Goal: Entertainment & Leisure: Consume media (video, audio)

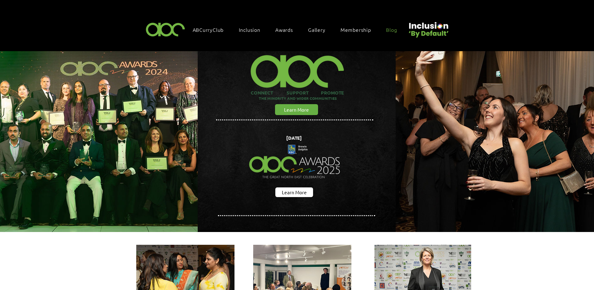
click at [394, 27] on span "Blog" at bounding box center [391, 29] width 11 height 7
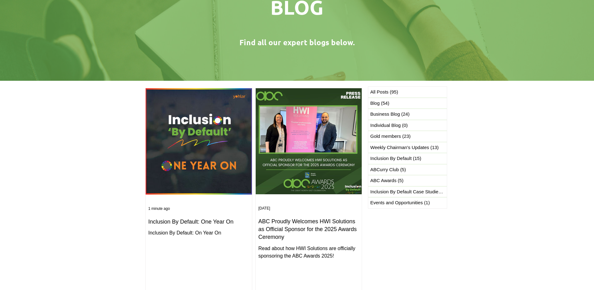
scroll to position [94, 0]
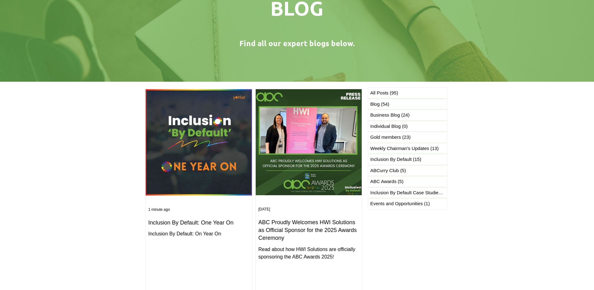
click at [221, 155] on img "Post list. Select a post to read." at bounding box center [198, 142] width 107 height 107
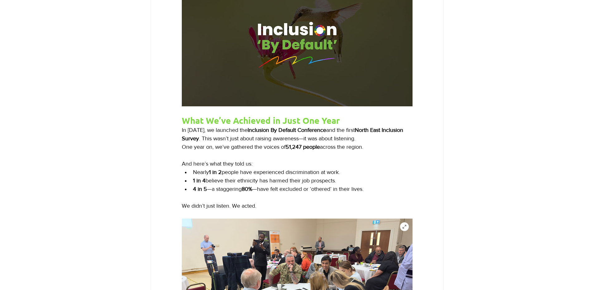
scroll to position [343, 0]
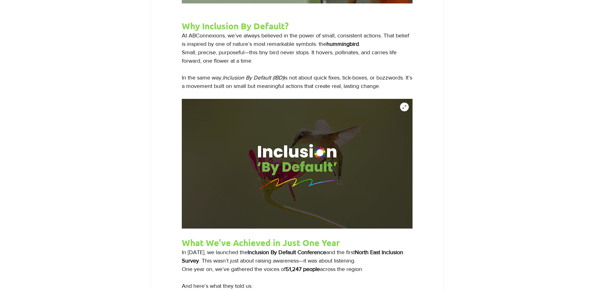
click at [290, 169] on img "main content" at bounding box center [297, 164] width 231 height 130
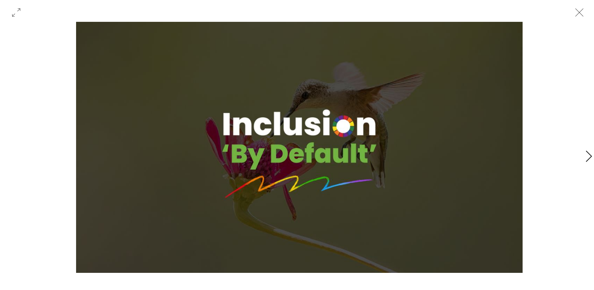
click at [582, 12] on icon "Close" at bounding box center [579, 12] width 19 height 19
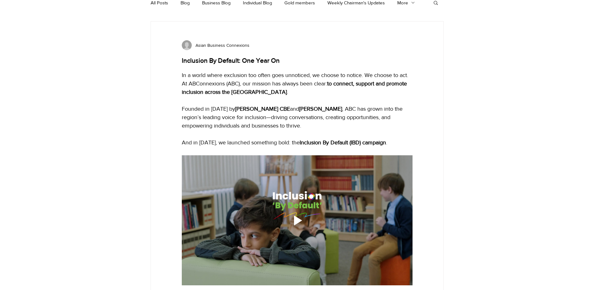
scroll to position [125, 0]
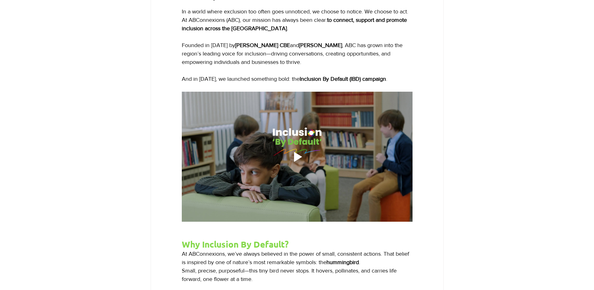
click at [297, 162] on div "Play video" at bounding box center [298, 157] width 8 height 10
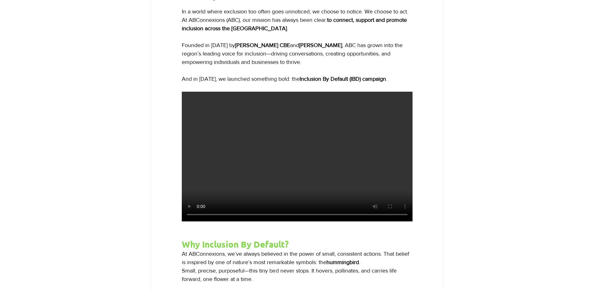
click at [162, 222] on div "main content" at bounding box center [297, 157] width 293 height 130
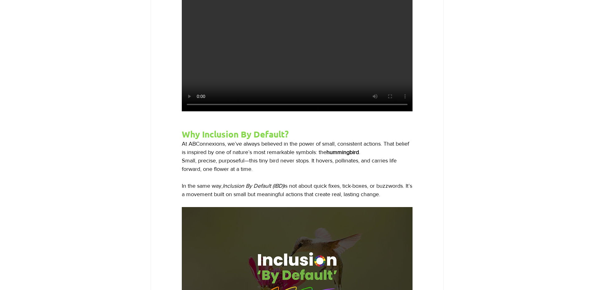
scroll to position [250, 0]
